Goal: Transaction & Acquisition: Obtain resource

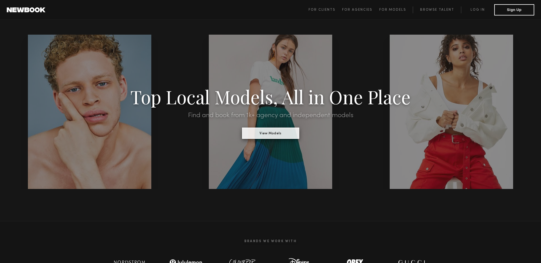
click at [272, 133] on button "View Models" at bounding box center [270, 133] width 57 height 11
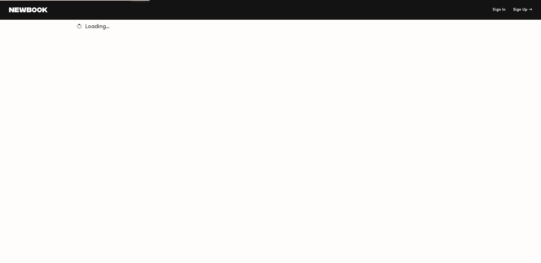
click at [496, 10] on link "Sign In" at bounding box center [499, 10] width 13 height 4
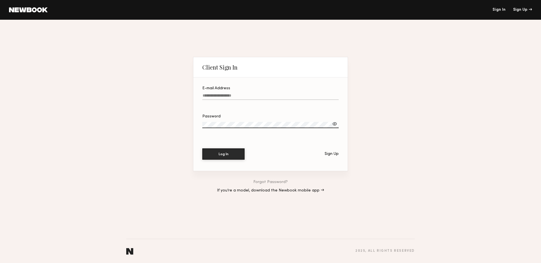
type input "**********"
click at [235, 103] on div at bounding box center [270, 103] width 136 height 5
click at [235, 100] on input "**********" at bounding box center [270, 97] width 136 height 6
click at [233, 153] on button "Log In" at bounding box center [223, 153] width 42 height 11
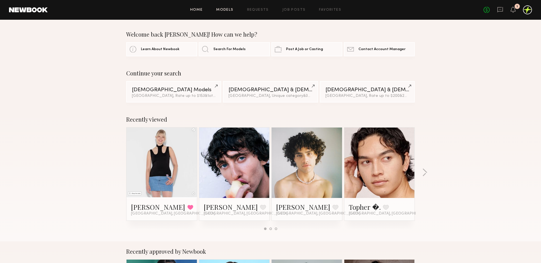
click at [231, 9] on link "Models" at bounding box center [224, 10] width 17 height 4
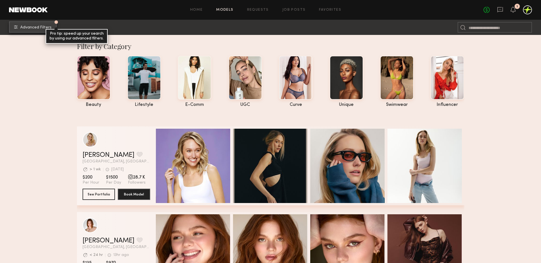
click at [28, 26] on span "Advanced Filters" at bounding box center [35, 28] width 31 height 4
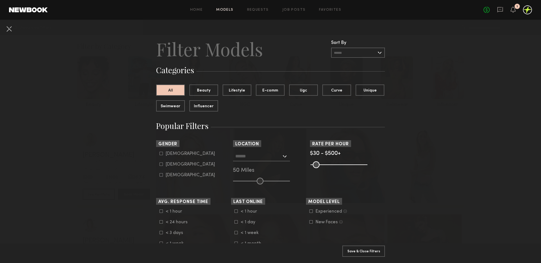
scroll to position [22, 0]
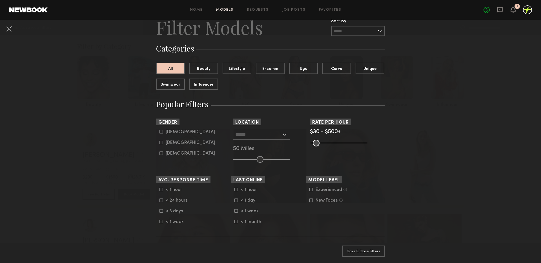
click at [162, 144] on icon at bounding box center [161, 142] width 3 height 3
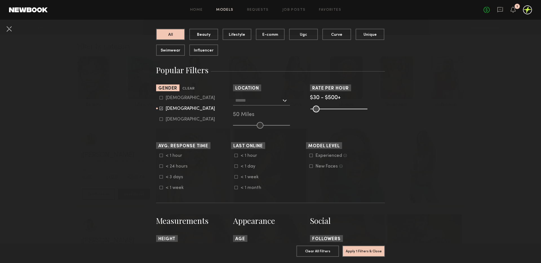
scroll to position [57, 0]
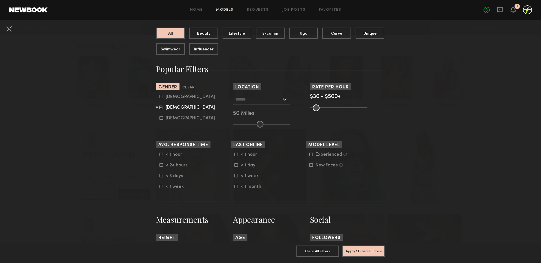
click at [162, 96] on icon at bounding box center [161, 96] width 3 height 3
type input "**"
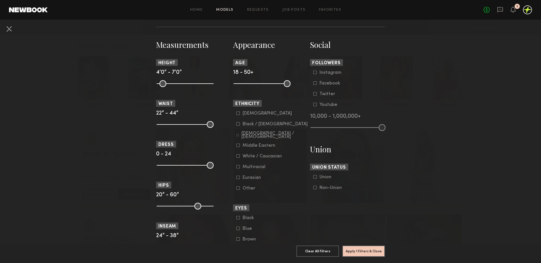
scroll to position [233, 0]
click at [262, 122] on div "Black / African American" at bounding box center [275, 123] width 65 height 3
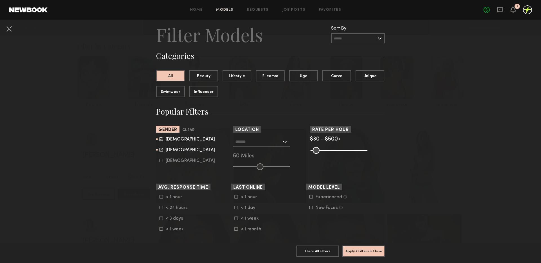
scroll to position [7, 0]
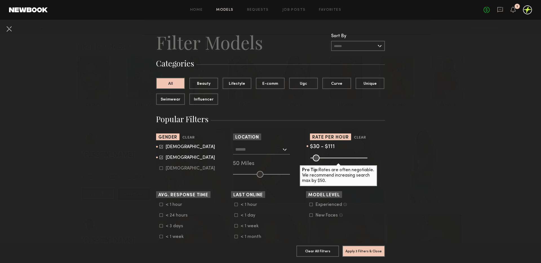
drag, startPoint x: 366, startPoint y: 158, endPoint x: 323, endPoint y: 158, distance: 43.4
type input "***"
click at [323, 158] on input "range" at bounding box center [339, 158] width 57 height 7
click at [272, 151] on input "text" at bounding box center [258, 150] width 46 height 10
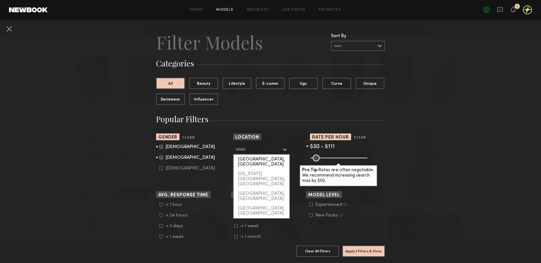
click at [264, 157] on div "[GEOGRAPHIC_DATA], [GEOGRAPHIC_DATA]" at bounding box center [262, 162] width 56 height 15
type input "**********"
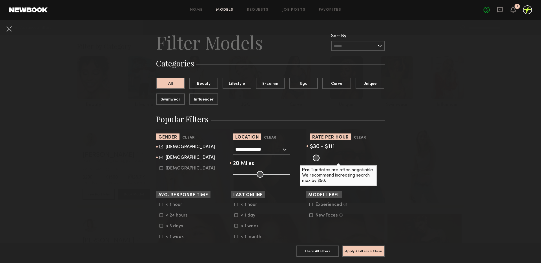
drag, startPoint x: 261, startPoint y: 173, endPoint x: 244, endPoint y: 174, distance: 16.4
type input "**"
click at [244, 174] on input "range" at bounding box center [261, 174] width 57 height 7
click at [363, 253] on button "Apply 4 Filters & Close" at bounding box center [364, 251] width 43 height 11
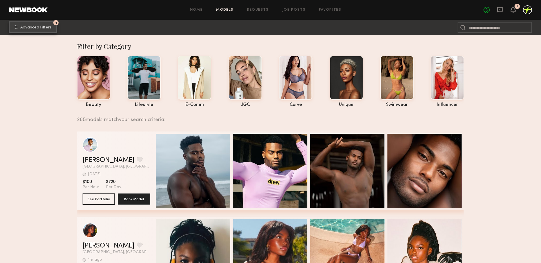
click at [25, 27] on span "Advanced Filters" at bounding box center [35, 28] width 31 height 4
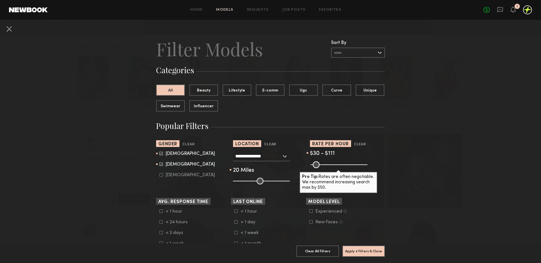
click at [171, 165] on div "Female" at bounding box center [190, 164] width 49 height 3
type input "*"
click at [171, 154] on div "Male" at bounding box center [190, 153] width 49 height 3
type input "**"
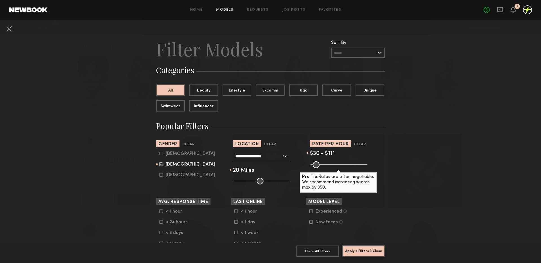
click at [363, 254] on button "Apply 4 Filters & Close" at bounding box center [364, 251] width 43 height 11
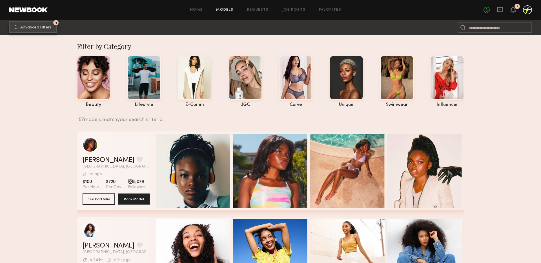
click at [32, 29] on span "Advanced Filters" at bounding box center [35, 28] width 31 height 4
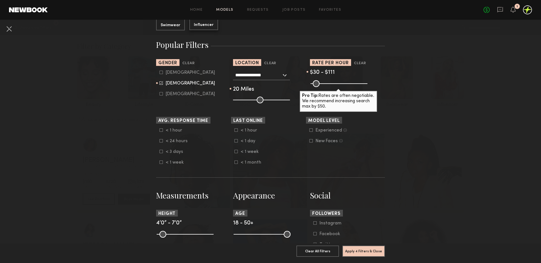
scroll to position [82, 0]
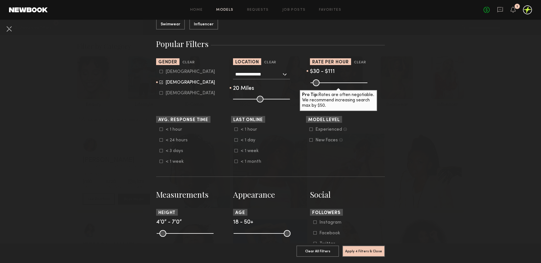
click at [178, 141] on div "< 24 hours" at bounding box center [177, 140] width 22 height 3
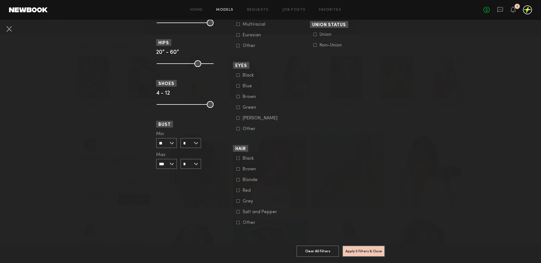
scroll to position [314, 0]
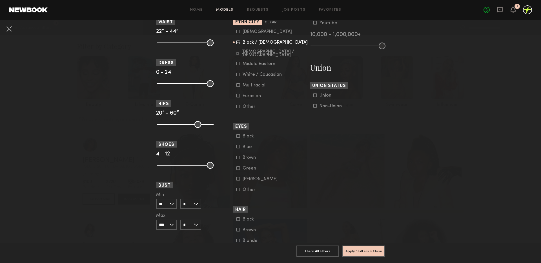
click at [320, 105] on div "Non-Union" at bounding box center [331, 106] width 22 height 3
click at [355, 254] on button "Apply 6 Filters & Close" at bounding box center [364, 251] width 43 height 11
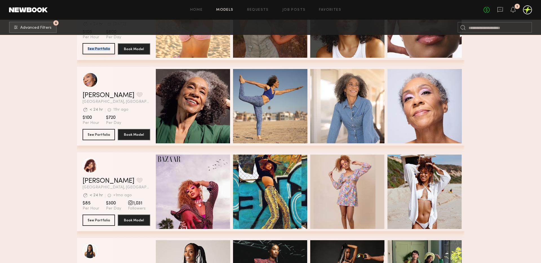
scroll to position [465, 0]
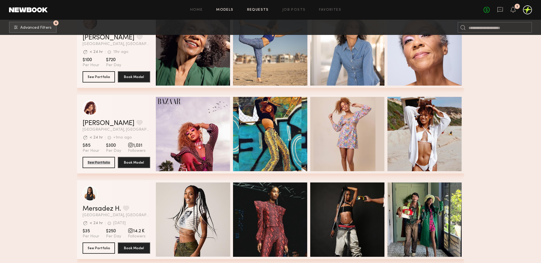
drag, startPoint x: 96, startPoint y: 163, endPoint x: 250, endPoint y: 11, distance: 216.7
click at [0, 0] on nb-browse-layout "Home Models Requests Job Posts Favorites Sign Out No fees up to $5,000 1 6 Adva…" at bounding box center [270, 115] width 541 height 1160
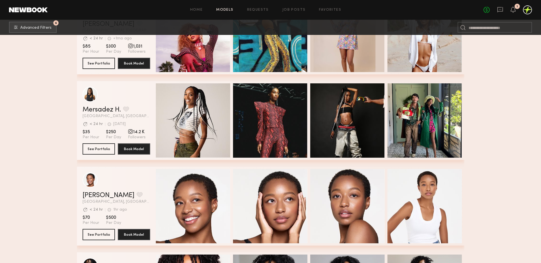
click at [63, 186] on section "Filter by Category beauty lifestyle e-comm UGC curve unique swimwear influencer…" at bounding box center [270, 32] width 541 height 1125
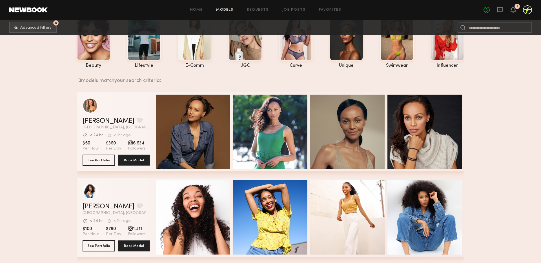
scroll to position [0, 0]
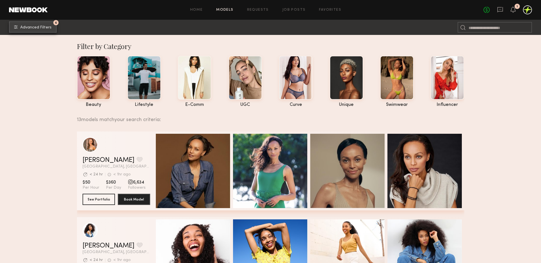
click at [41, 30] on button "6 Advanced Filters" at bounding box center [33, 26] width 48 height 11
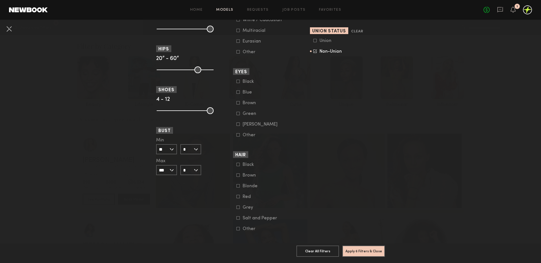
scroll to position [375, 0]
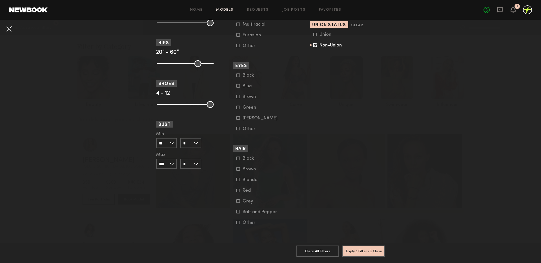
click at [12, 30] on button at bounding box center [9, 28] width 9 height 9
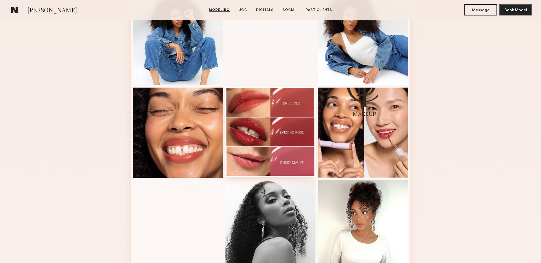
scroll to position [397, 0]
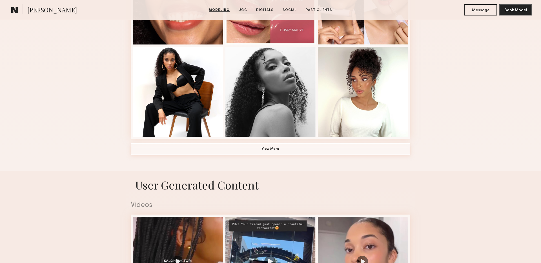
click at [264, 153] on button "View More" at bounding box center [271, 149] width 280 height 11
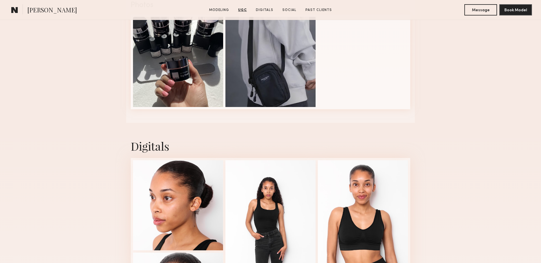
scroll to position [1178, 0]
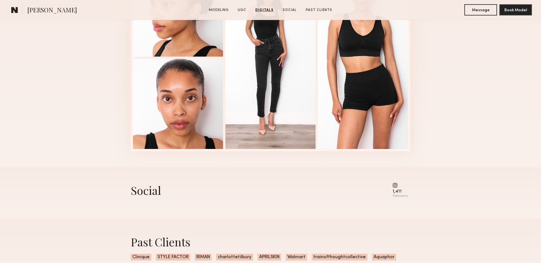
click at [397, 185] on common-icon at bounding box center [401, 185] width 16 height 5
click at [397, 197] on div "followers" at bounding box center [401, 196] width 16 height 4
click at [410, 191] on div "1,411 followers" at bounding box center [402, 191] width 18 height 16
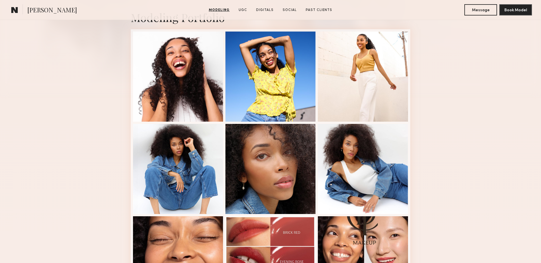
scroll to position [141, 0]
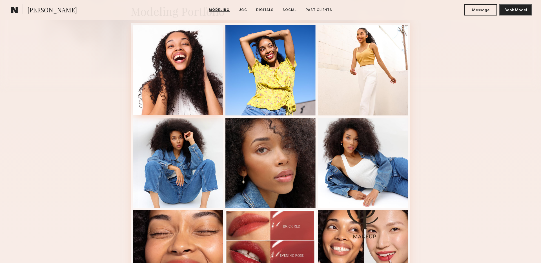
click at [197, 68] on div at bounding box center [178, 70] width 90 height 90
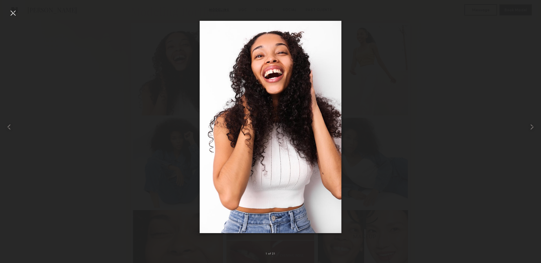
drag, startPoint x: 259, startPoint y: 95, endPoint x: 313, endPoint y: 5, distance: 106.0
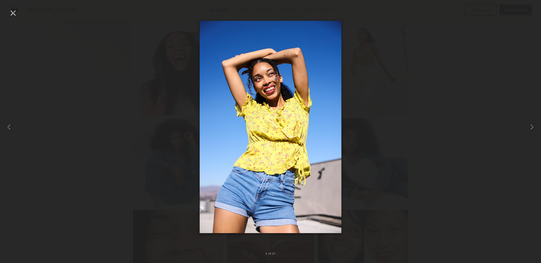
click at [156, 138] on div at bounding box center [270, 127] width 541 height 236
click at [105, 131] on div at bounding box center [270, 127] width 541 height 236
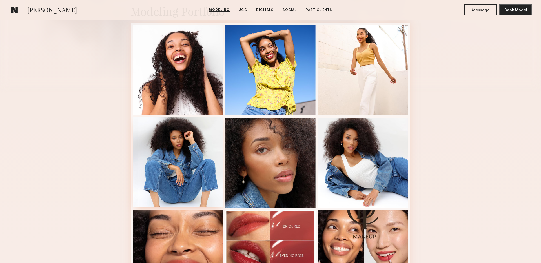
scroll to position [201, 0]
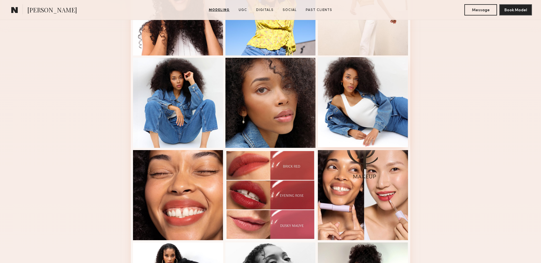
click at [338, 82] on div at bounding box center [363, 102] width 90 height 90
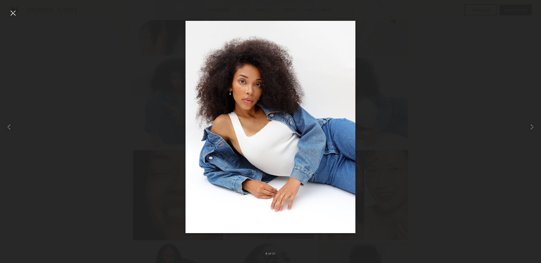
drag, startPoint x: 239, startPoint y: 91, endPoint x: 301, endPoint y: 1, distance: 108.6
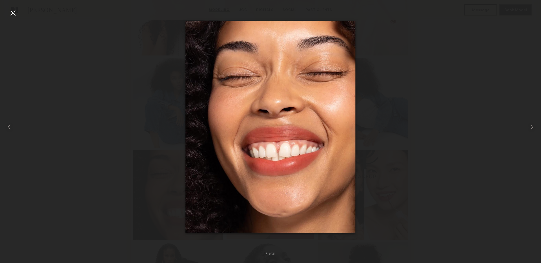
click at [156, 144] on div at bounding box center [270, 127] width 541 height 236
click at [11, 15] on div at bounding box center [12, 12] width 9 height 9
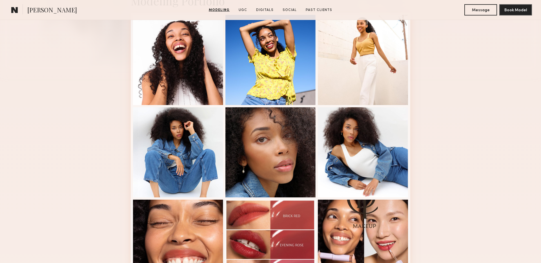
scroll to position [0, 0]
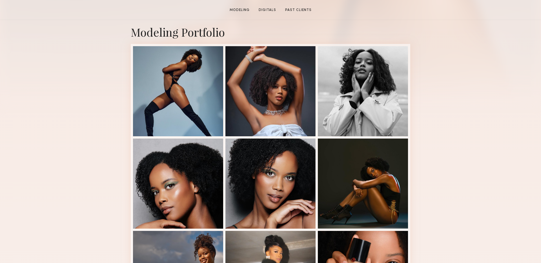
scroll to position [121, 0]
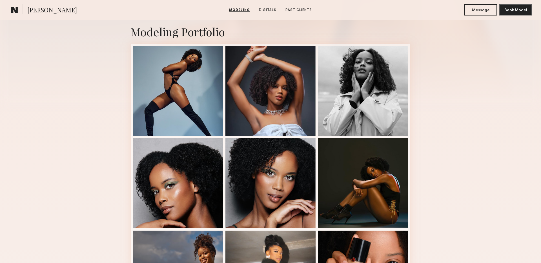
click at [257, 114] on div at bounding box center [271, 91] width 90 height 90
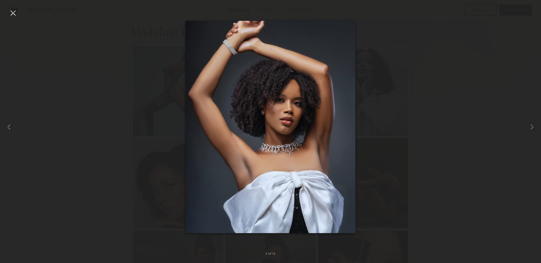
click at [10, 10] on div at bounding box center [12, 12] width 9 height 9
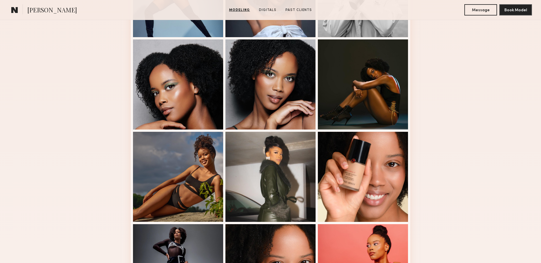
scroll to position [220, 0]
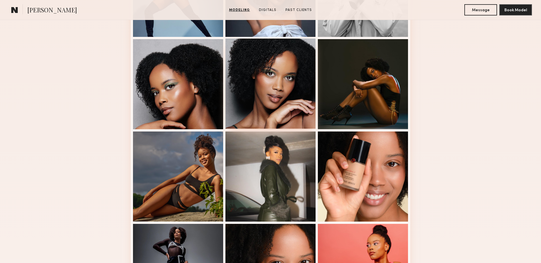
click at [291, 106] on div at bounding box center [271, 84] width 90 height 90
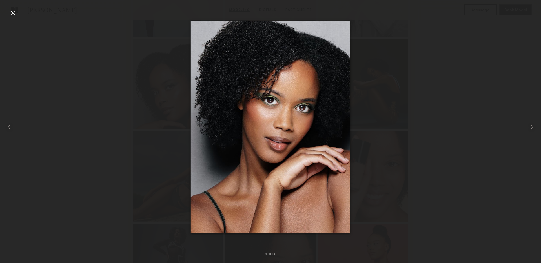
drag, startPoint x: 253, startPoint y: 123, endPoint x: 278, endPoint y: 111, distance: 27.9
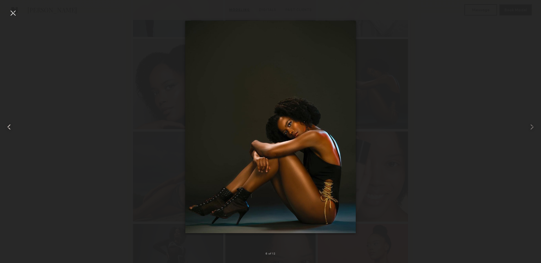
click at [18, 13] on div at bounding box center [11, 127] width 22 height 236
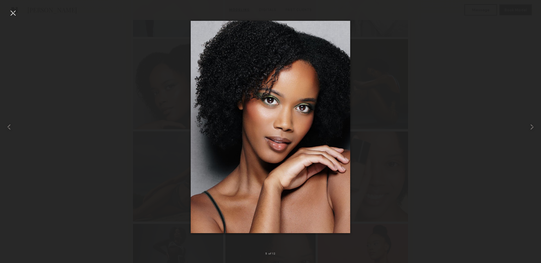
click at [11, 11] on div at bounding box center [12, 12] width 9 height 9
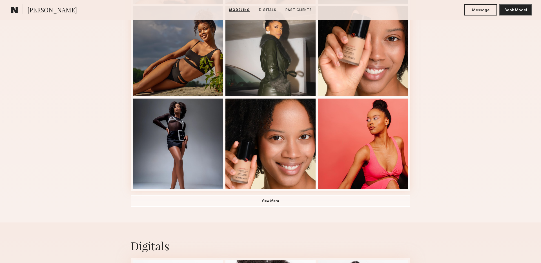
scroll to position [380, 0]
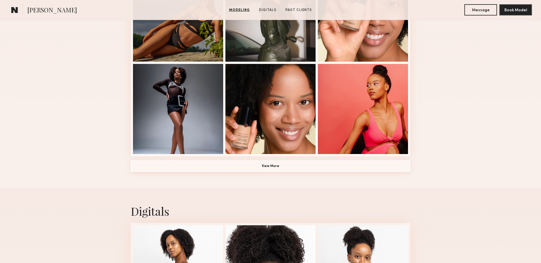
click at [245, 163] on button "View More" at bounding box center [271, 166] width 280 height 11
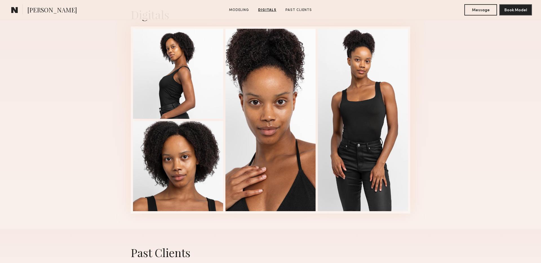
scroll to position [745, 0]
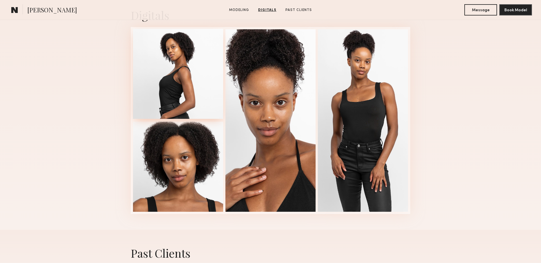
click at [202, 75] on div at bounding box center [178, 74] width 90 height 90
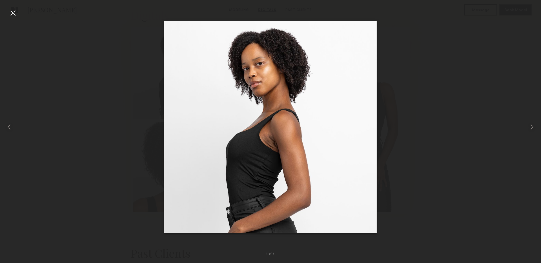
drag, startPoint x: 282, startPoint y: 106, endPoint x: 295, endPoint y: 15, distance: 92.1
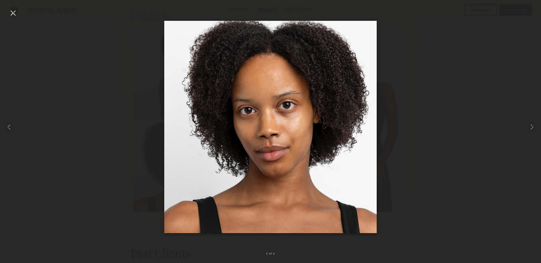
click at [87, 34] on div at bounding box center [270, 127] width 541 height 236
click at [10, 15] on div at bounding box center [12, 12] width 9 height 9
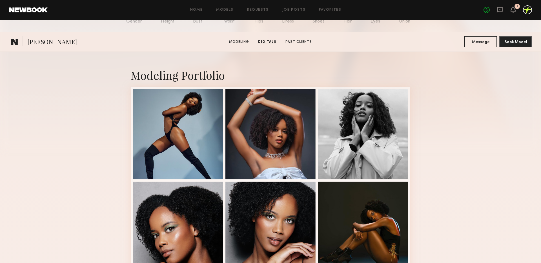
scroll to position [0, 0]
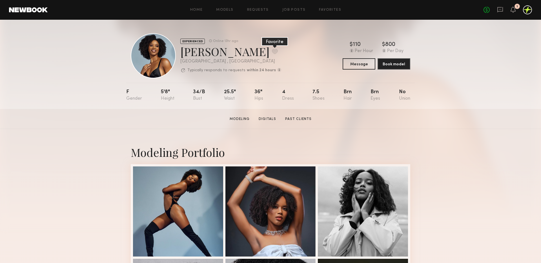
click at [272, 50] on button at bounding box center [275, 51] width 6 height 5
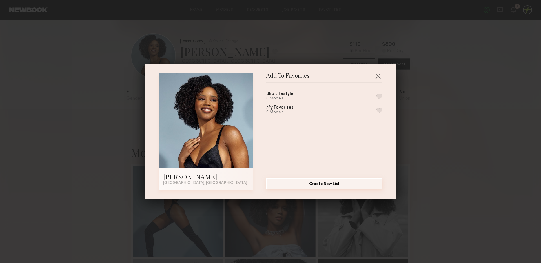
click at [334, 187] on button "Create New List" at bounding box center [324, 183] width 116 height 11
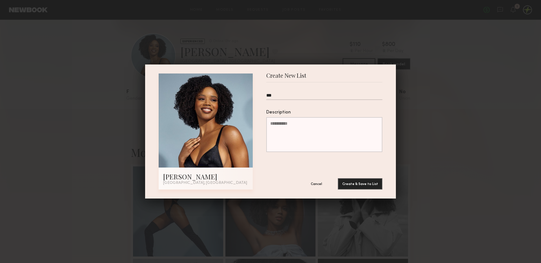
type input "***"
click at [365, 190] on div "Create New List Alyssa A. Los Angeles, CA Create New List *** Description Cance…" at bounding box center [270, 132] width 251 height 134
click at [360, 186] on button "Create & Save to List" at bounding box center [360, 183] width 45 height 11
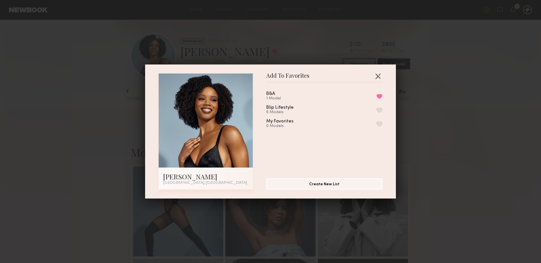
click at [379, 73] on button "button" at bounding box center [378, 76] width 9 height 9
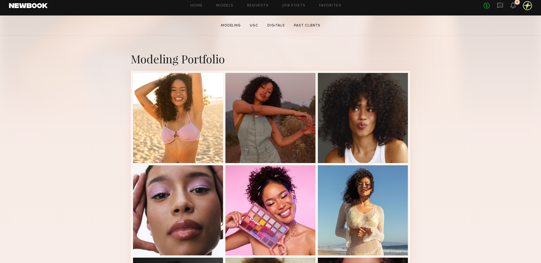
scroll to position [116, 0]
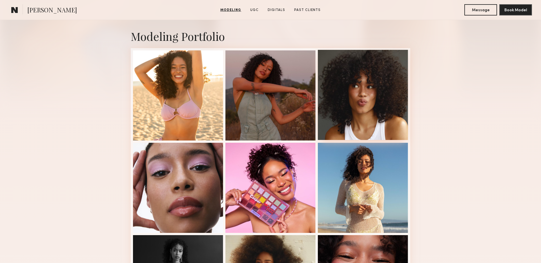
click at [373, 107] on div at bounding box center [363, 95] width 90 height 90
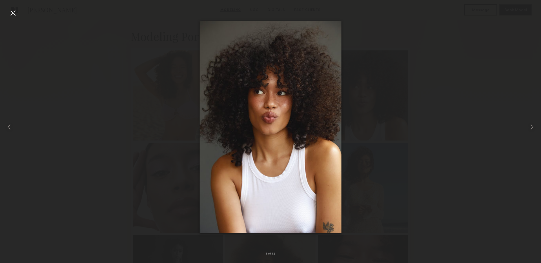
drag, startPoint x: 275, startPoint y: 111, endPoint x: 328, endPoint y: 11, distance: 112.4
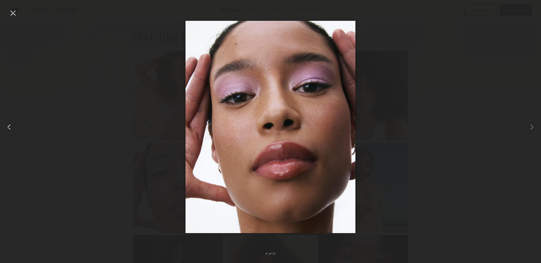
click at [5, 10] on div at bounding box center [11, 127] width 22 height 236
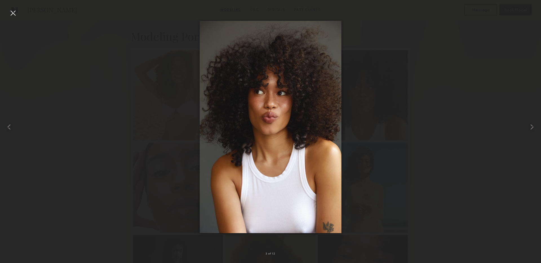
click at [14, 12] on div at bounding box center [12, 12] width 9 height 9
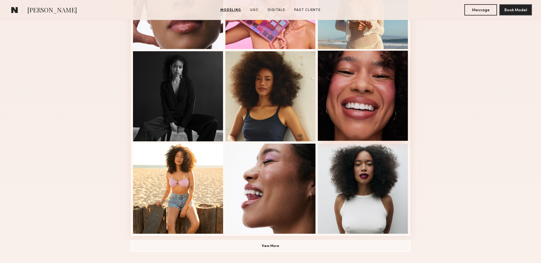
scroll to position [216, 0]
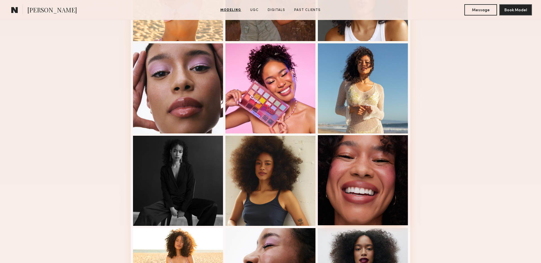
click at [342, 118] on div at bounding box center [363, 88] width 90 height 90
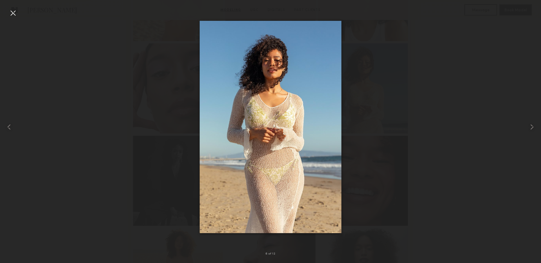
drag, startPoint x: 250, startPoint y: 117, endPoint x: 314, endPoint y: 16, distance: 119.0
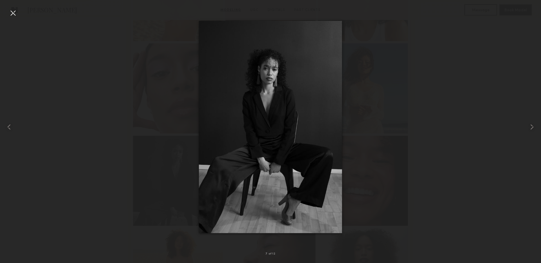
click at [410, 33] on div at bounding box center [270, 127] width 541 height 236
click at [13, 14] on div at bounding box center [12, 12] width 9 height 9
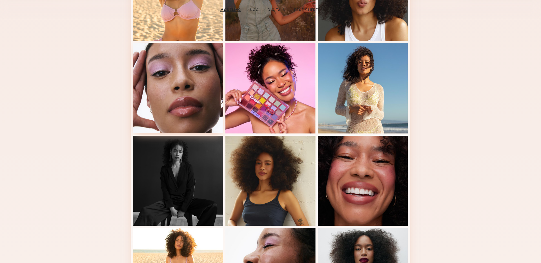
scroll to position [0, 0]
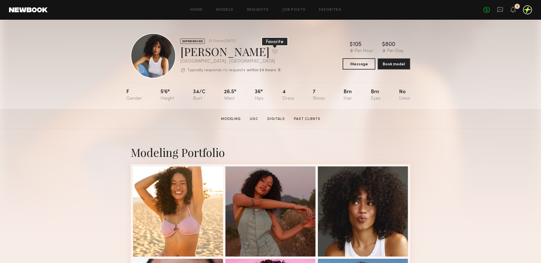
click at [272, 51] on button at bounding box center [275, 51] width 6 height 5
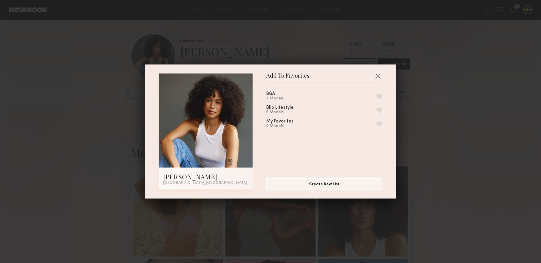
click at [380, 94] on button "button" at bounding box center [380, 96] width 6 height 5
click at [381, 74] on button "button" at bounding box center [378, 76] width 9 height 9
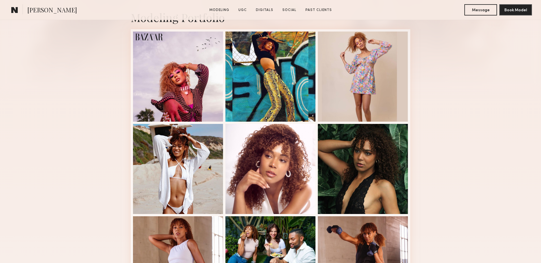
scroll to position [136, 0]
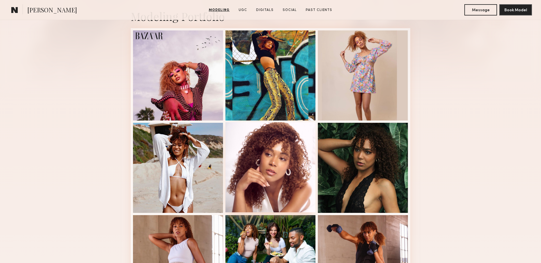
click at [255, 158] on div at bounding box center [271, 167] width 90 height 90
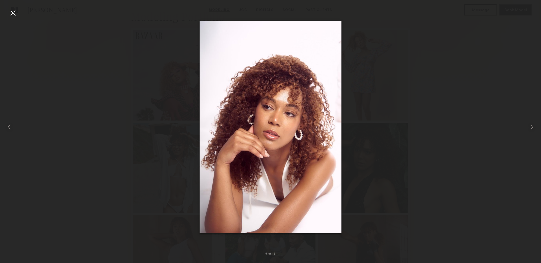
drag, startPoint x: 276, startPoint y: 105, endPoint x: 359, endPoint y: 17, distance: 120.9
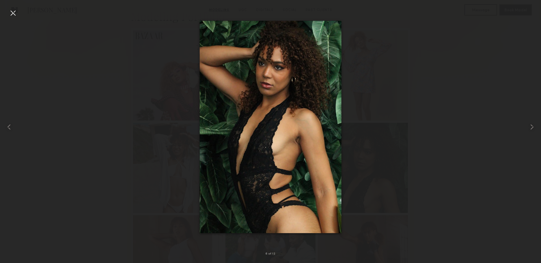
click at [11, 16] on div at bounding box center [12, 12] width 9 height 9
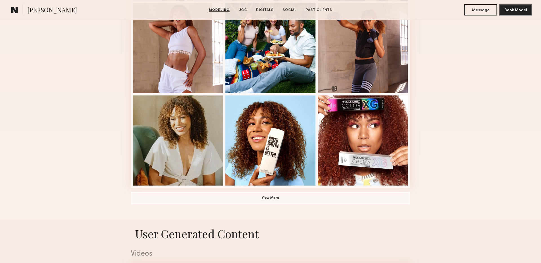
scroll to position [365, 0]
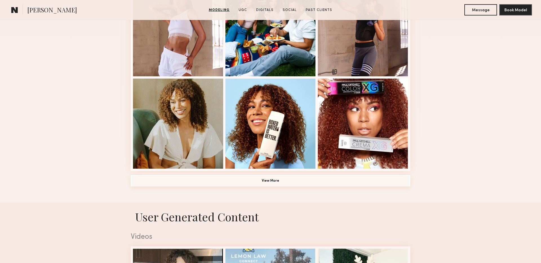
click at [293, 179] on button "View More" at bounding box center [271, 180] width 280 height 11
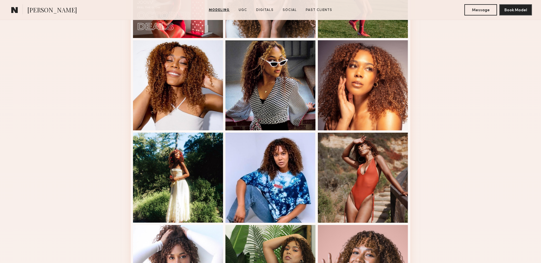
scroll to position [494, 0]
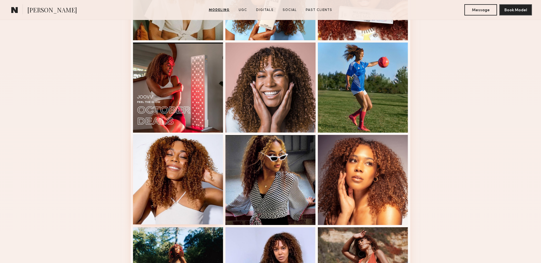
click at [177, 162] on div at bounding box center [178, 179] width 90 height 90
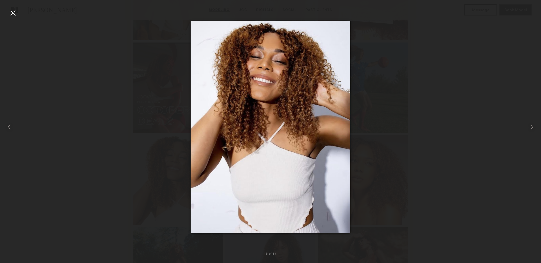
drag, startPoint x: 265, startPoint y: 103, endPoint x: 352, endPoint y: 43, distance: 105.8
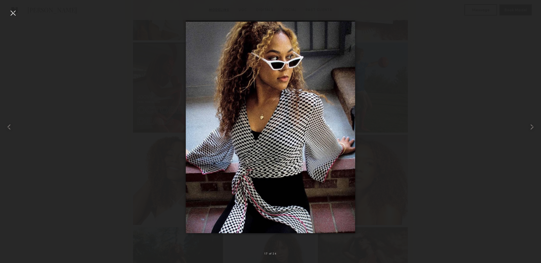
click at [405, 45] on div at bounding box center [270, 127] width 541 height 236
click at [6, 14] on div at bounding box center [11, 127] width 22 height 236
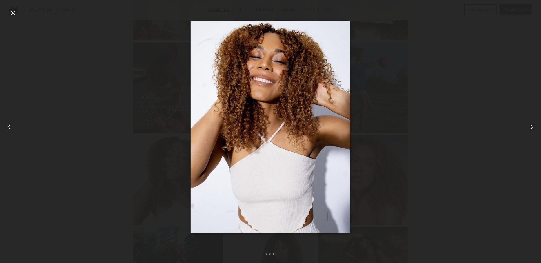
click at [12, 13] on div at bounding box center [12, 12] width 9 height 9
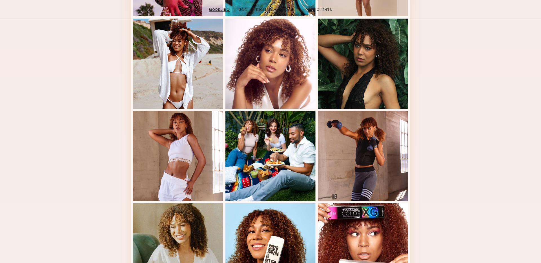
scroll to position [0, 0]
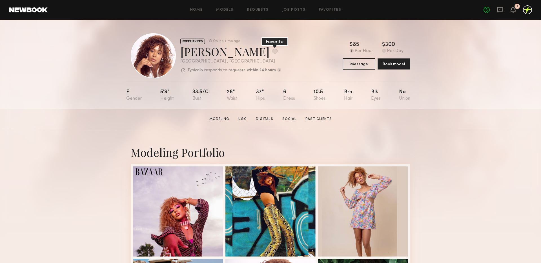
click at [272, 53] on button at bounding box center [275, 51] width 6 height 5
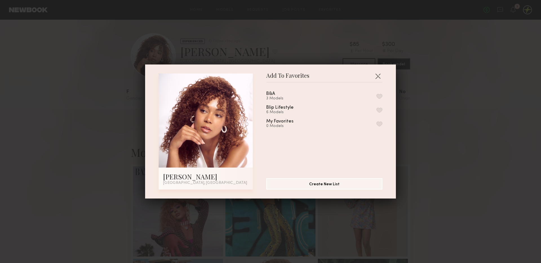
click at [380, 97] on button "button" at bounding box center [380, 96] width 6 height 5
click at [379, 76] on button "button" at bounding box center [378, 76] width 9 height 9
